Goal: Find specific page/section: Find specific page/section

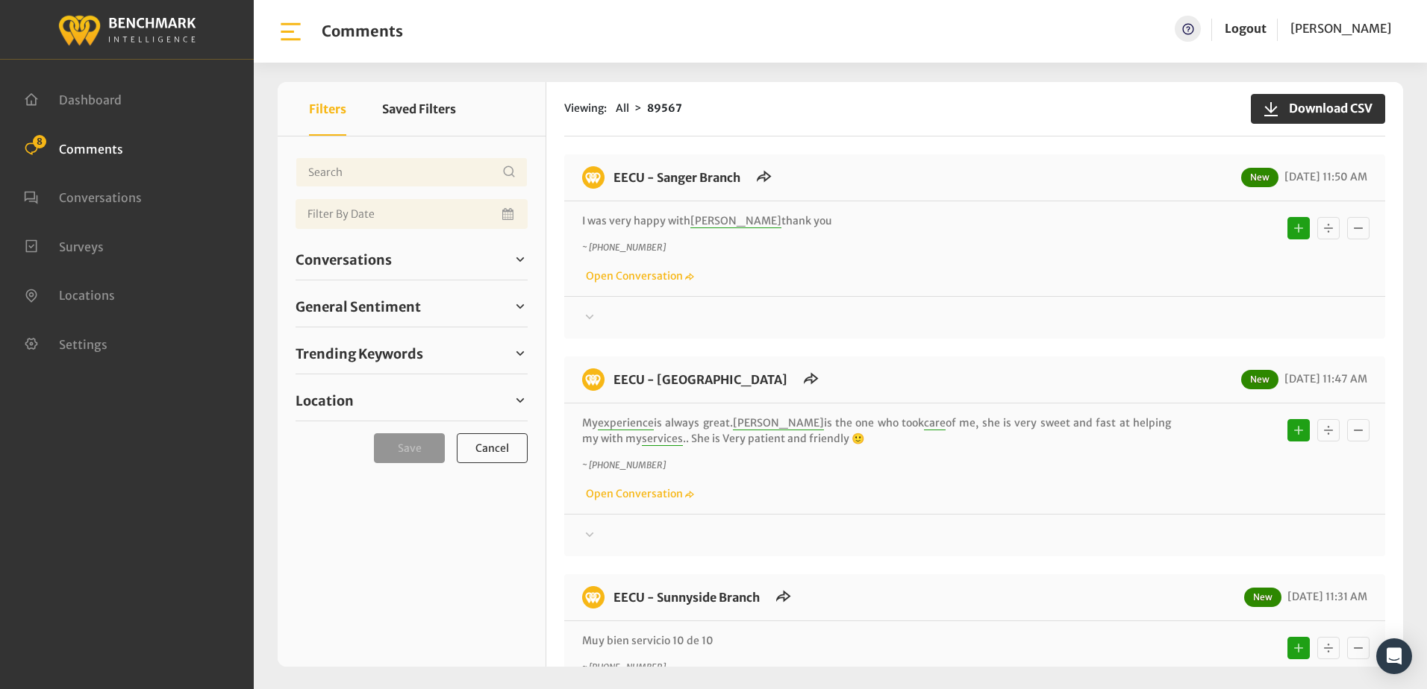
click at [852, 126] on div "Viewing: All 89567 Download CSV" at bounding box center [974, 109] width 821 height 54
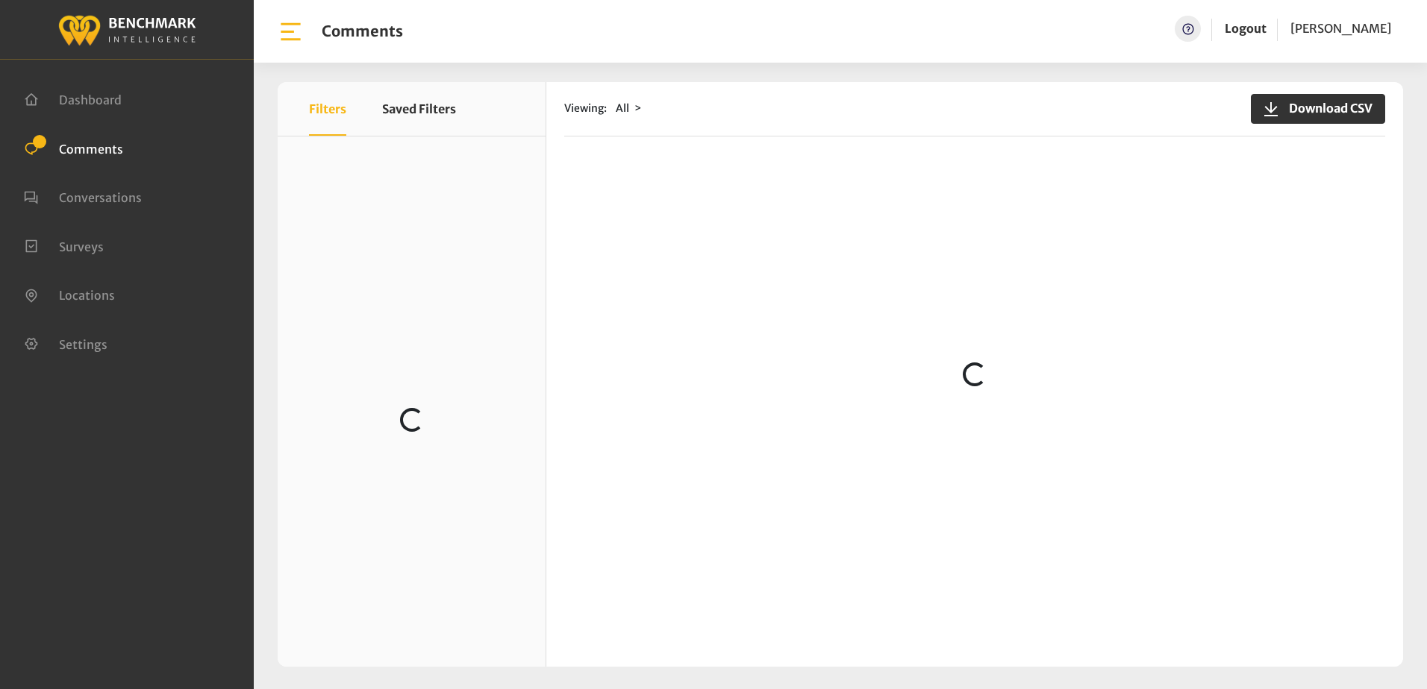
scroll to position [3134, 0]
